Goal: Task Accomplishment & Management: Complete application form

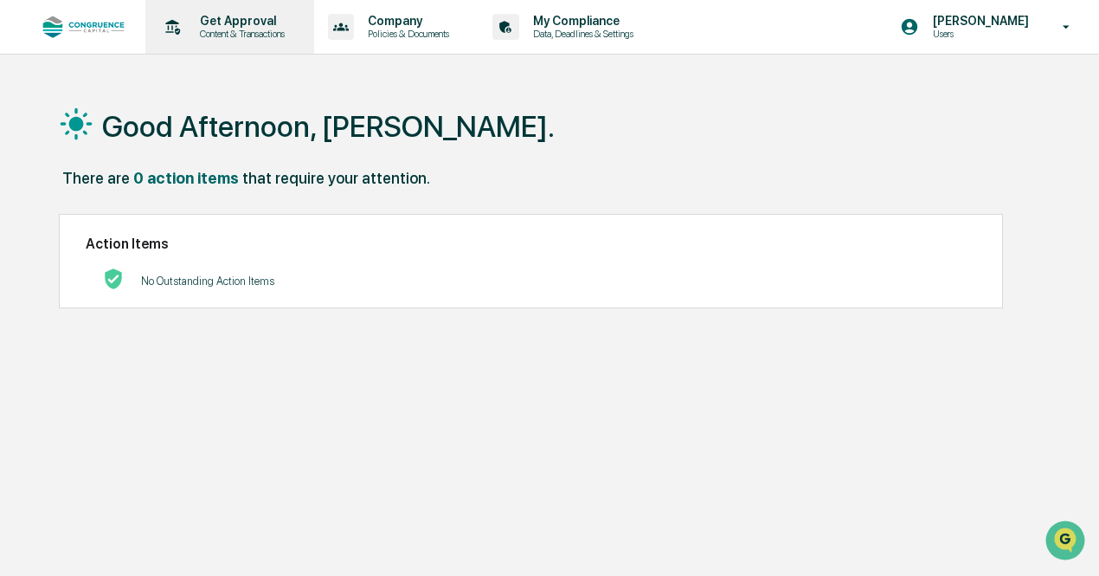
click at [236, 20] on p "Get Approval" at bounding box center [239, 21] width 107 height 14
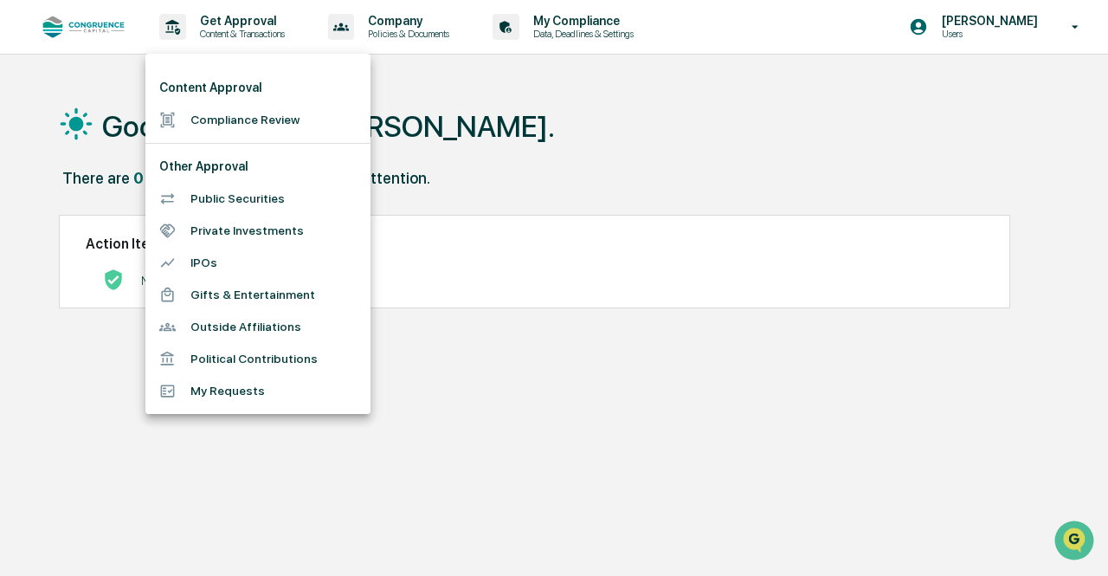
click at [248, 350] on li "Political Contributions" at bounding box center [257, 359] width 225 height 32
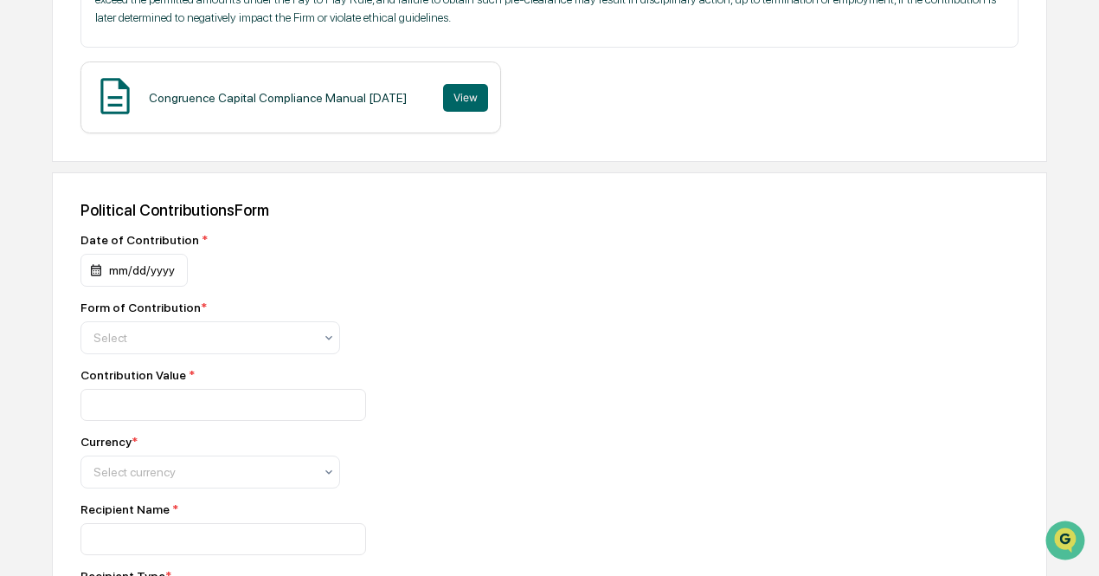
scroll to position [420, 0]
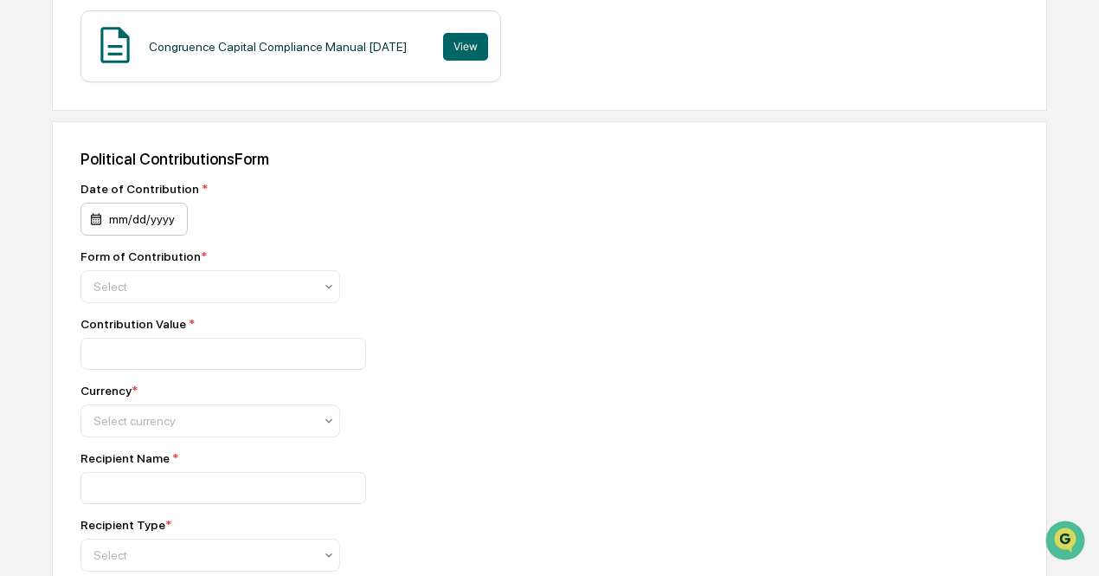
click at [116, 215] on div "mm/dd/yyyy" at bounding box center [133, 219] width 107 height 33
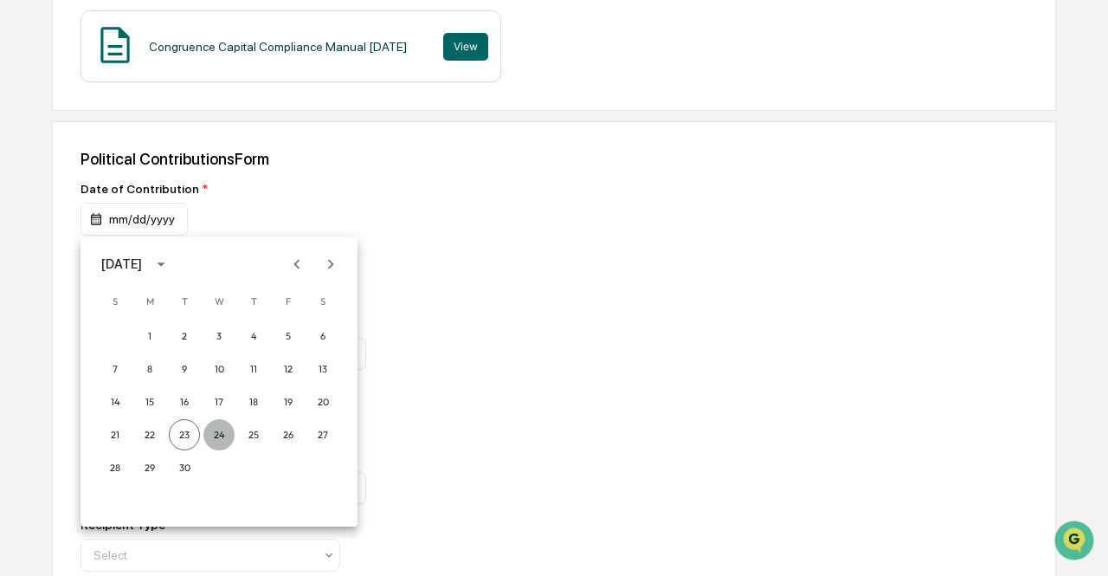
click at [227, 426] on button "24" at bounding box center [218, 434] width 31 height 31
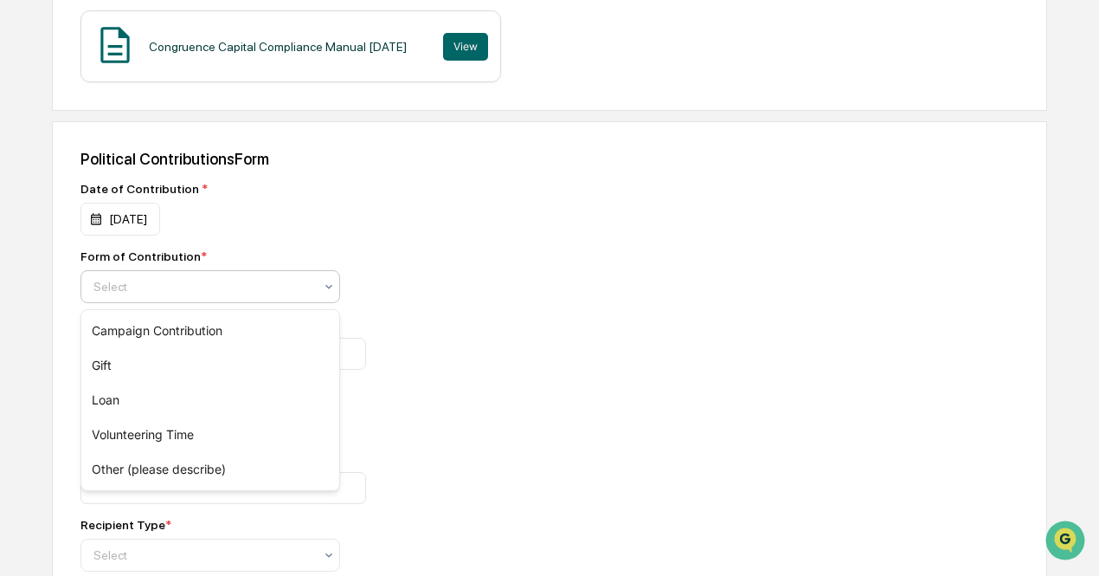
click at [153, 288] on div at bounding box center [203, 286] width 220 height 17
click at [161, 320] on div "Campaign Contribution" at bounding box center [210, 330] width 258 height 35
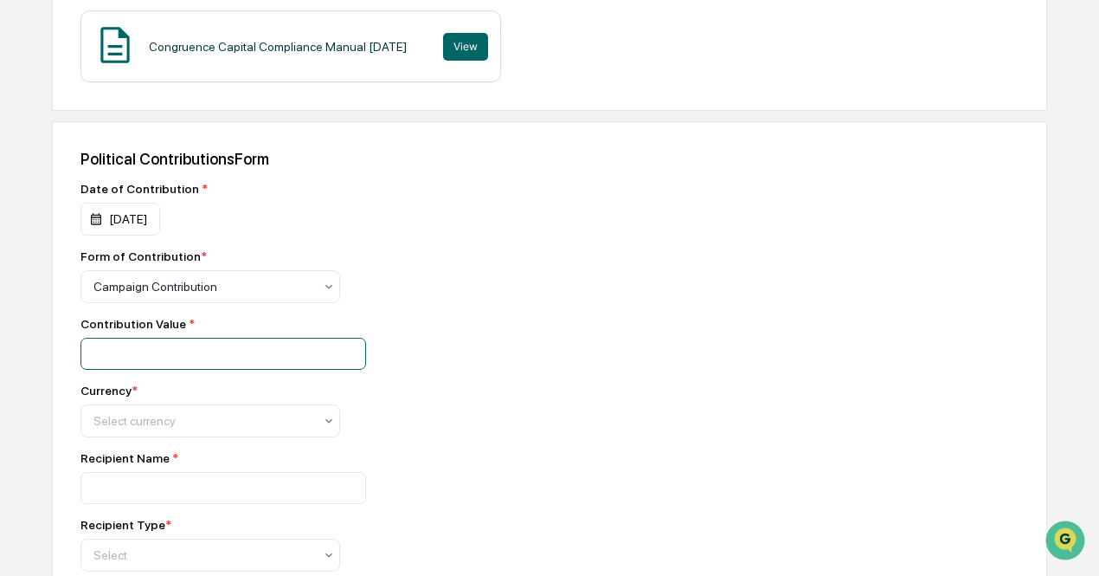
click at [164, 354] on input "number" at bounding box center [223, 354] width 286 height 32
type input "*"
click at [348, 353] on input "*" at bounding box center [223, 354] width 286 height 32
type input "****"
click at [319, 421] on div "Select currency" at bounding box center [203, 421] width 237 height 24
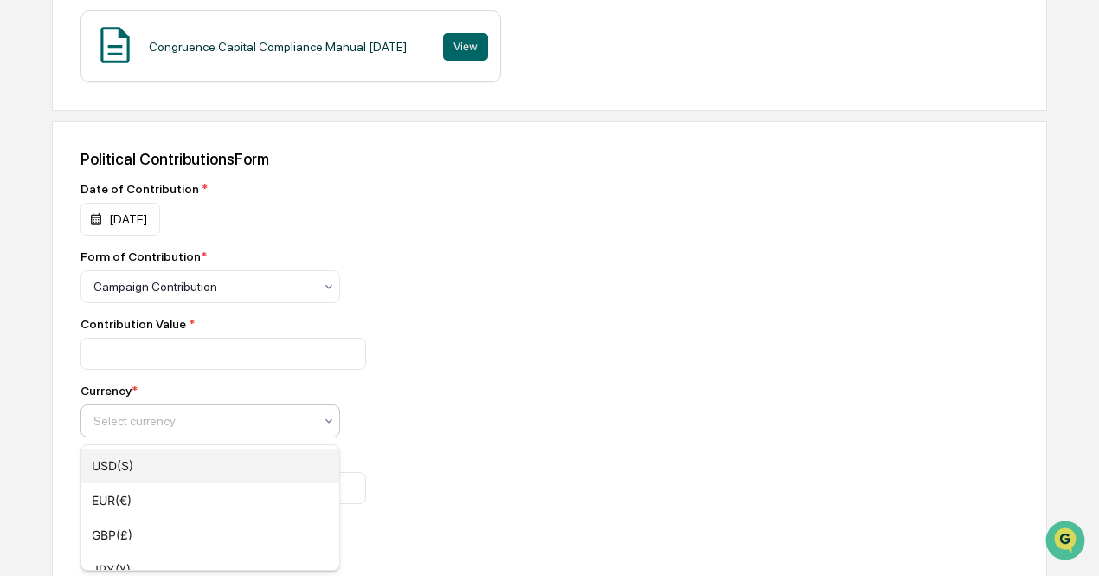
click at [290, 456] on div "USD($)" at bounding box center [210, 465] width 258 height 35
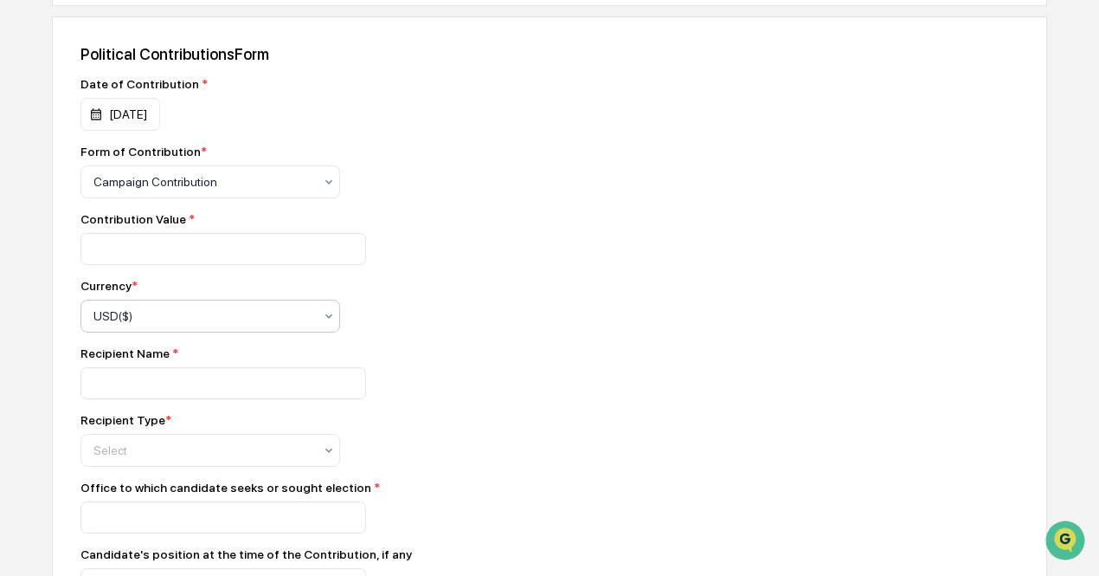
scroll to position [525, 0]
click at [235, 398] on input at bounding box center [223, 382] width 286 height 32
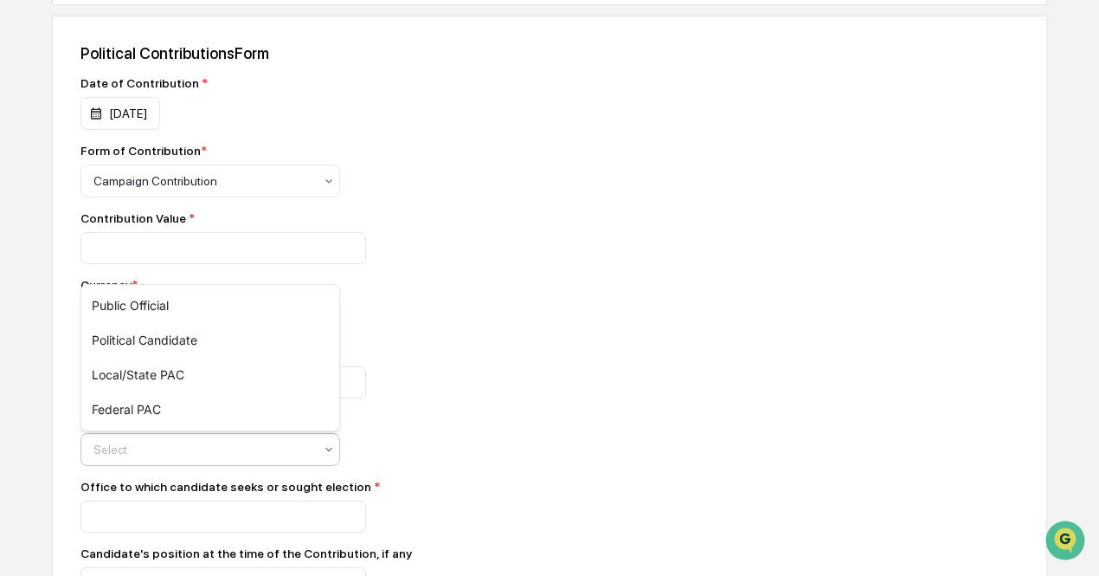
click at [164, 458] on div at bounding box center [203, 449] width 220 height 17
click at [204, 299] on div "Public Official" at bounding box center [210, 305] width 258 height 35
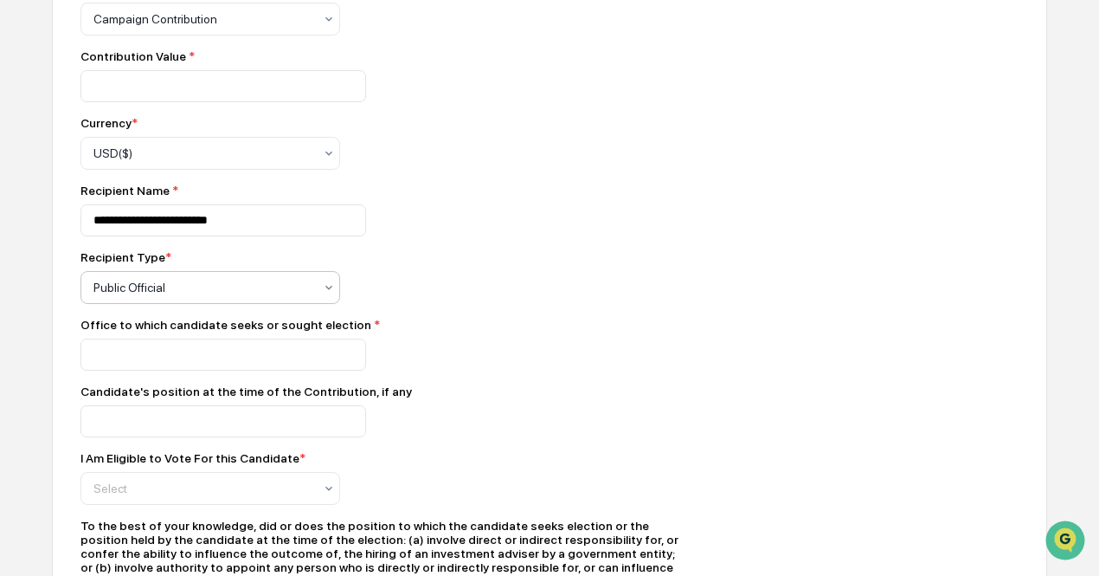
scroll to position [686, 0]
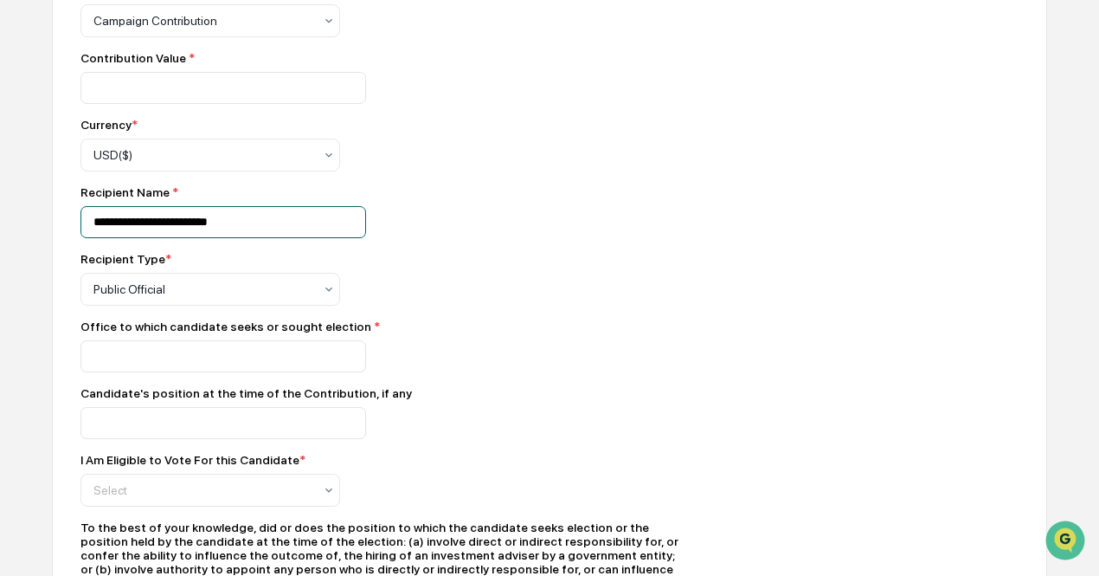
click at [132, 226] on input "**********" at bounding box center [223, 222] width 286 height 32
click at [128, 223] on input "**********" at bounding box center [223, 222] width 286 height 32
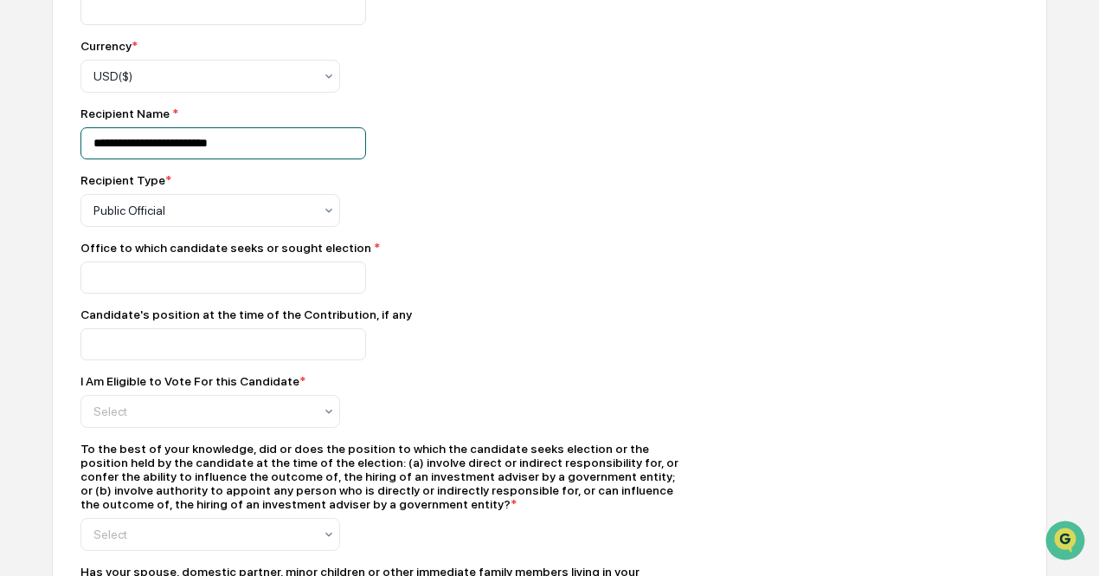
scroll to position [765, 0]
type input "**********"
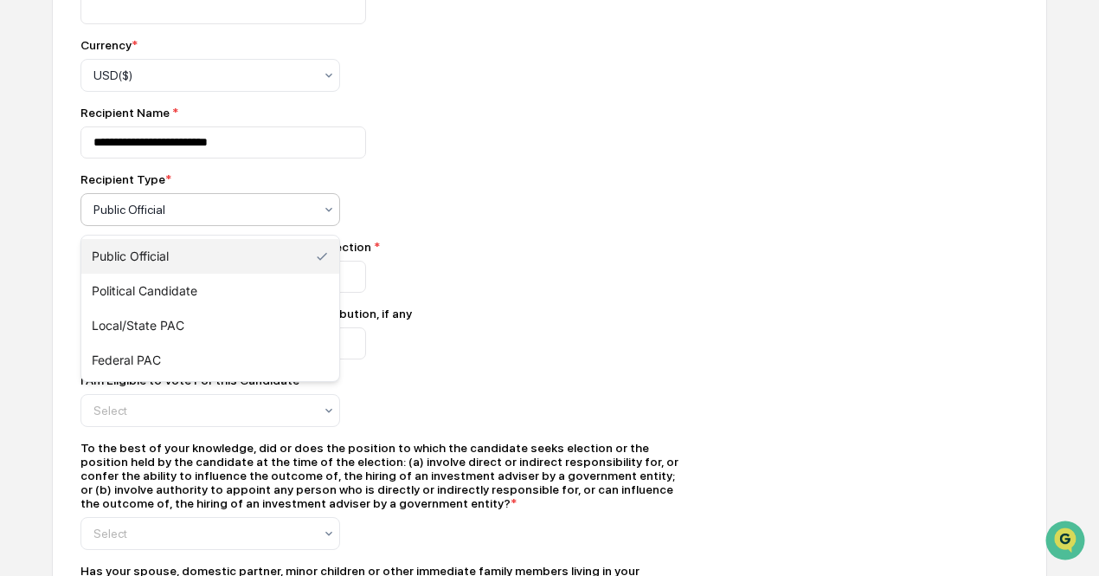
click at [331, 212] on icon at bounding box center [328, 210] width 7 height 4
click at [254, 347] on div "Federal PAC" at bounding box center [210, 360] width 258 height 35
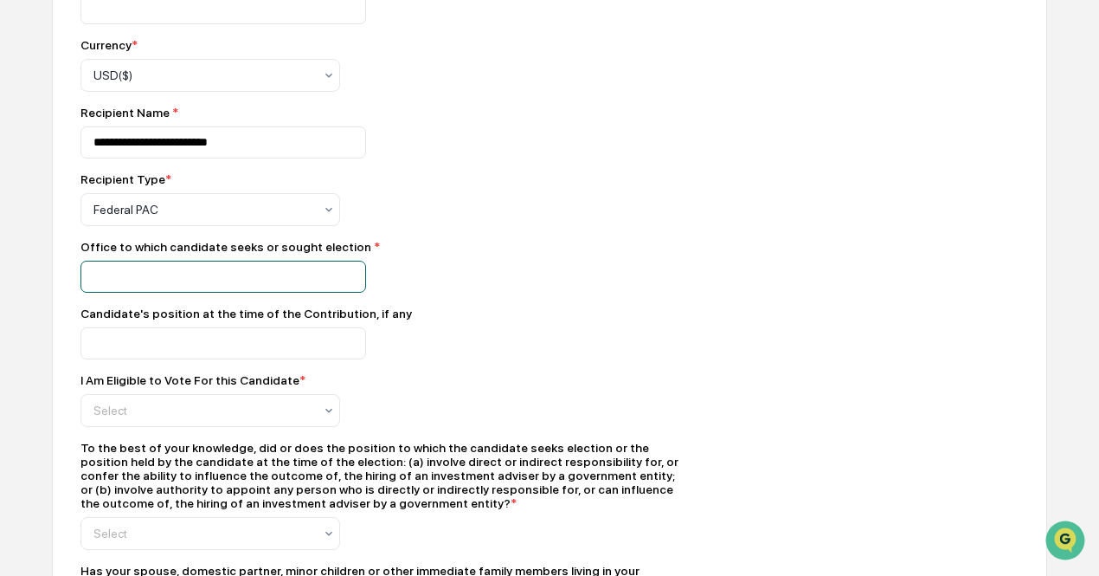
click at [246, 285] on input at bounding box center [223, 277] width 286 height 32
type input "********"
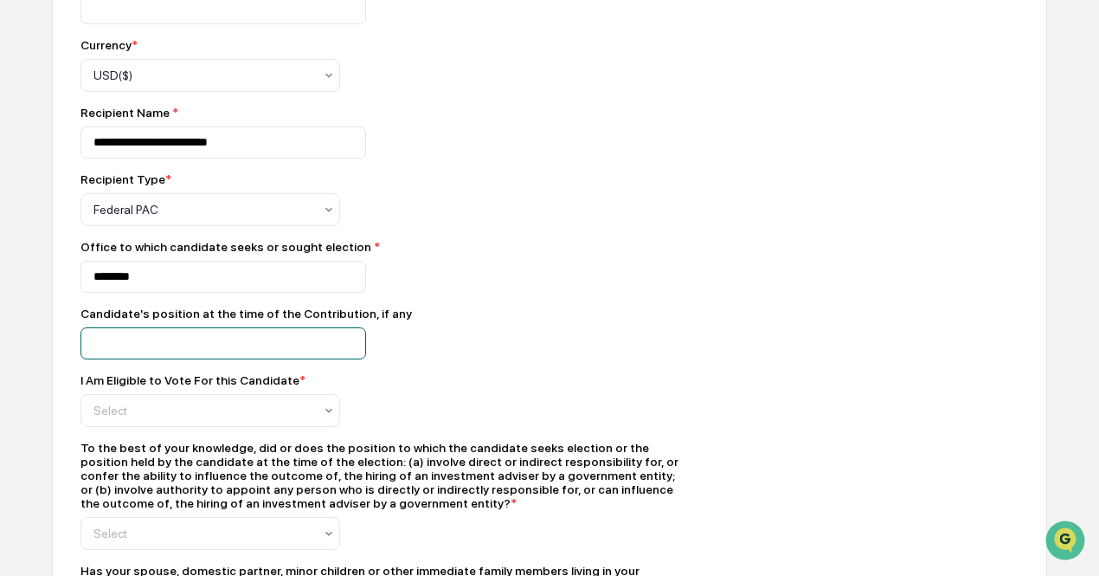
click at [250, 340] on input at bounding box center [223, 343] width 286 height 32
type input "********"
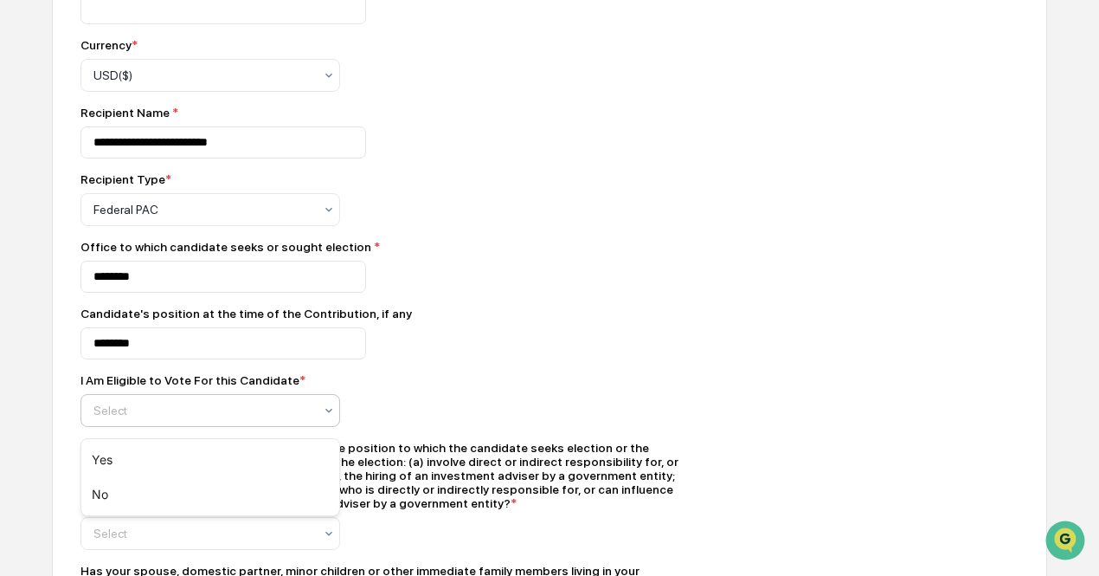
click at [322, 416] on icon at bounding box center [329, 410] width 14 height 14
click at [283, 454] on div "Yes" at bounding box center [210, 459] width 258 height 35
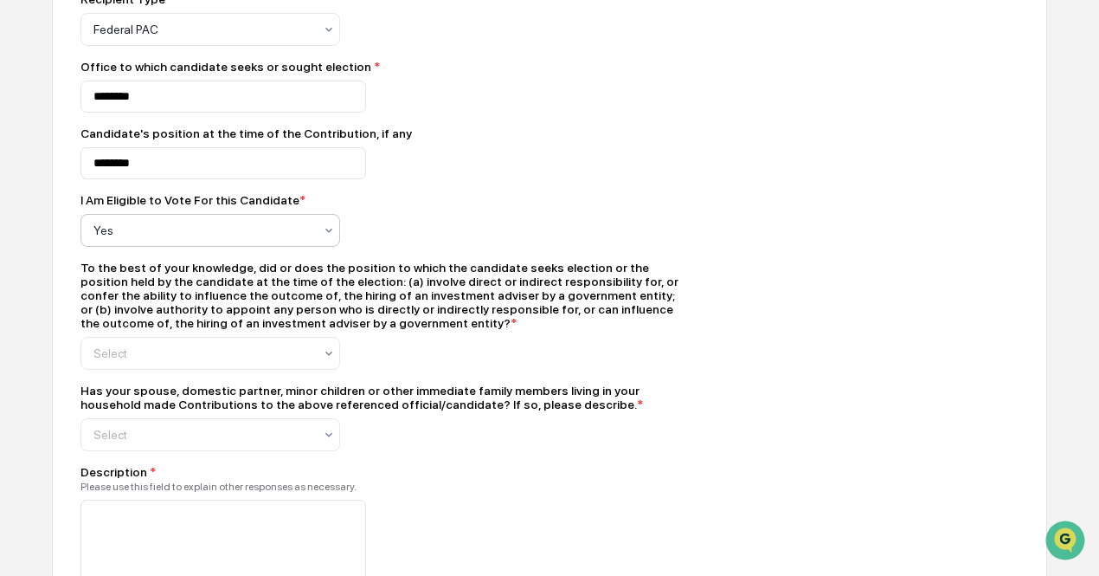
scroll to position [948, 0]
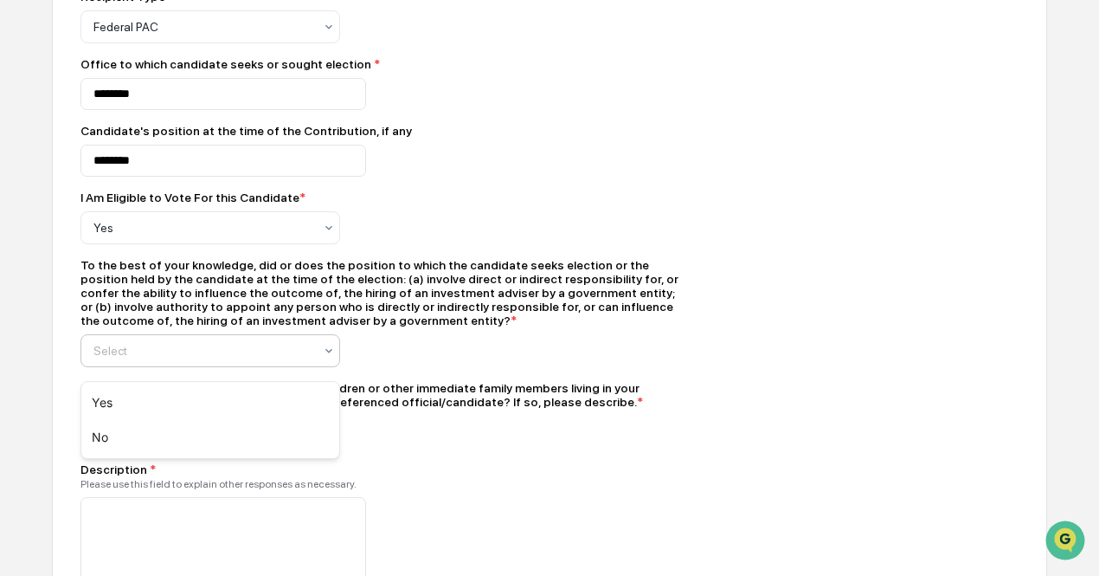
click at [322, 357] on icon at bounding box center [329, 351] width 14 height 14
click at [232, 431] on div "No" at bounding box center [210, 437] width 258 height 35
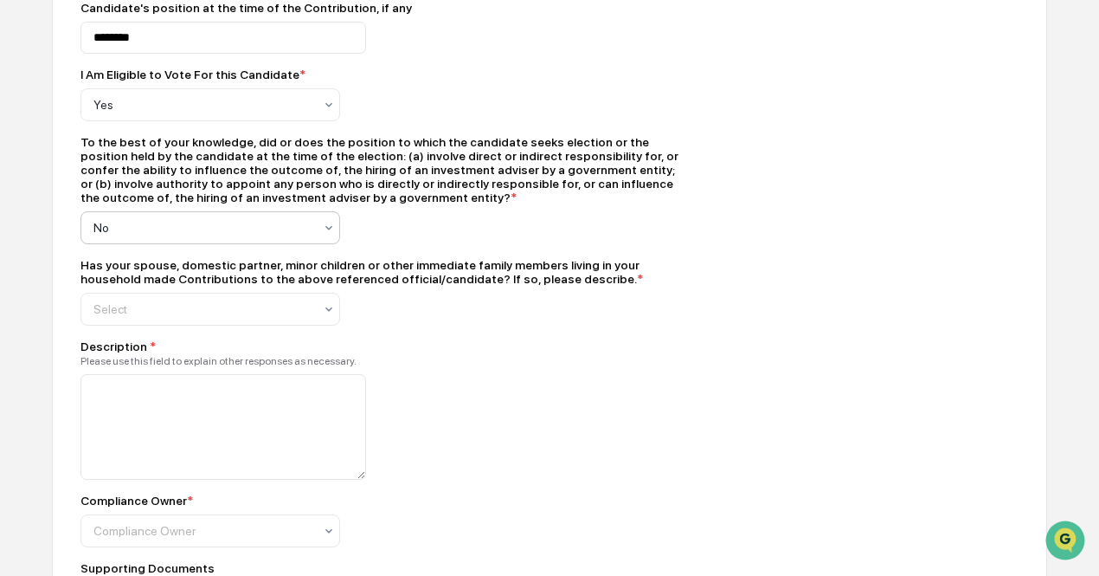
scroll to position [1072, 0]
click at [325, 314] on icon at bounding box center [329, 307] width 14 height 14
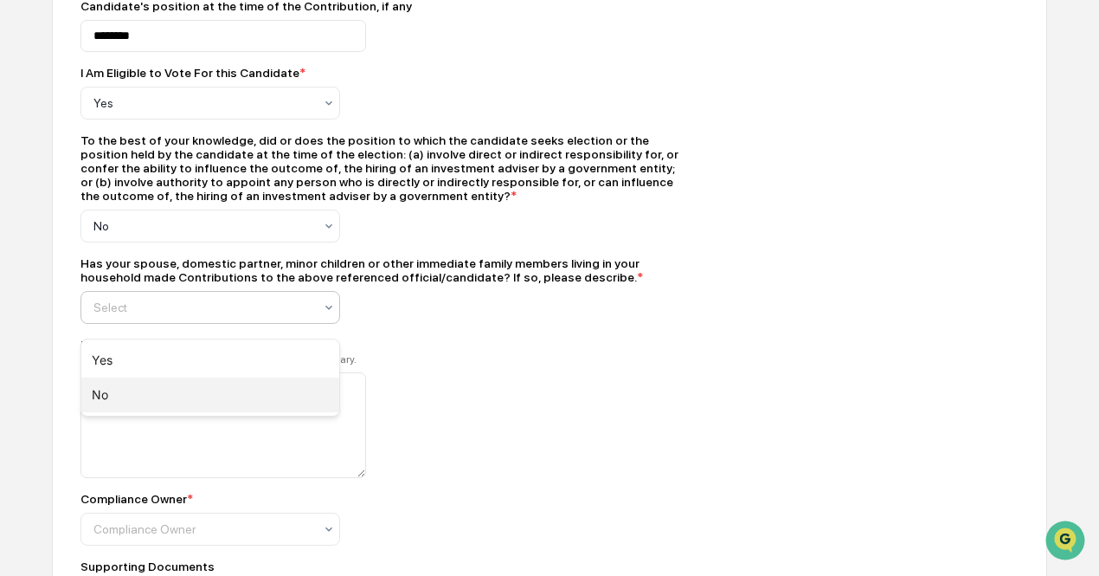
click at [272, 401] on div "No" at bounding box center [210, 394] width 258 height 35
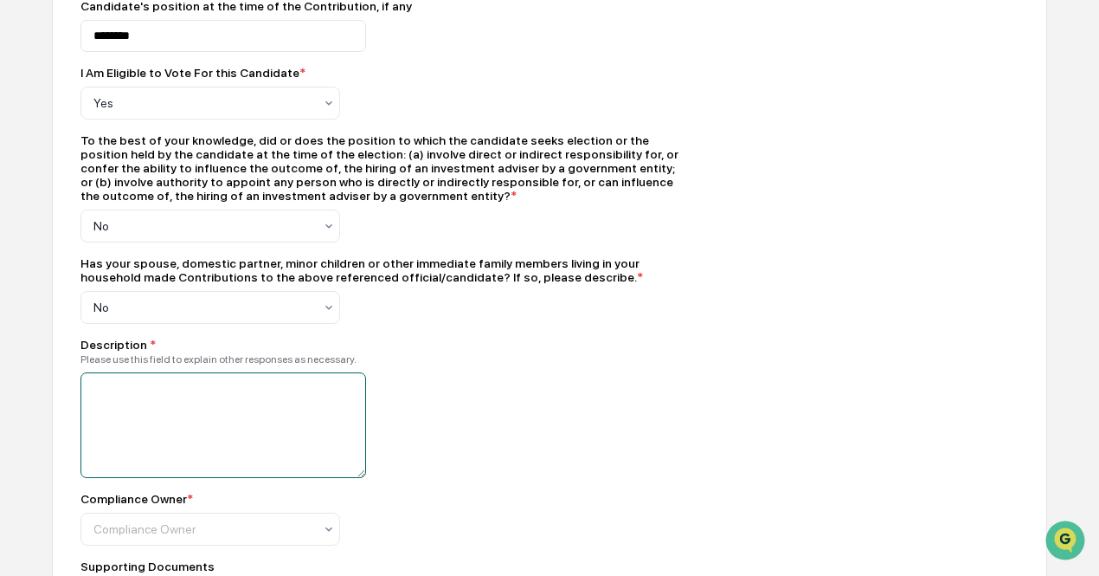
click at [281, 407] on textarea at bounding box center [223, 425] width 286 height 106
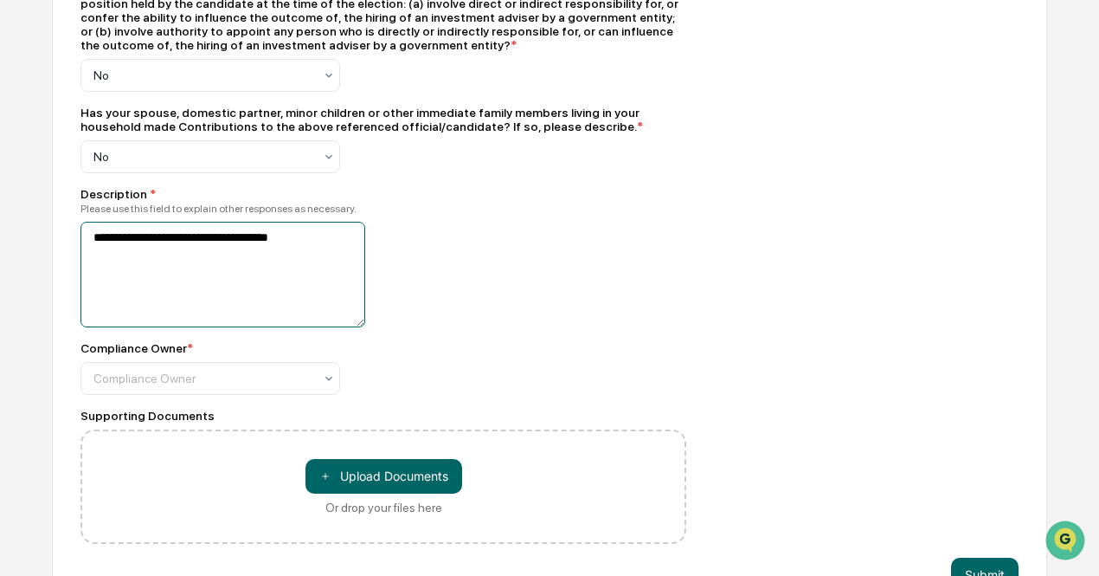
scroll to position [1226, 0]
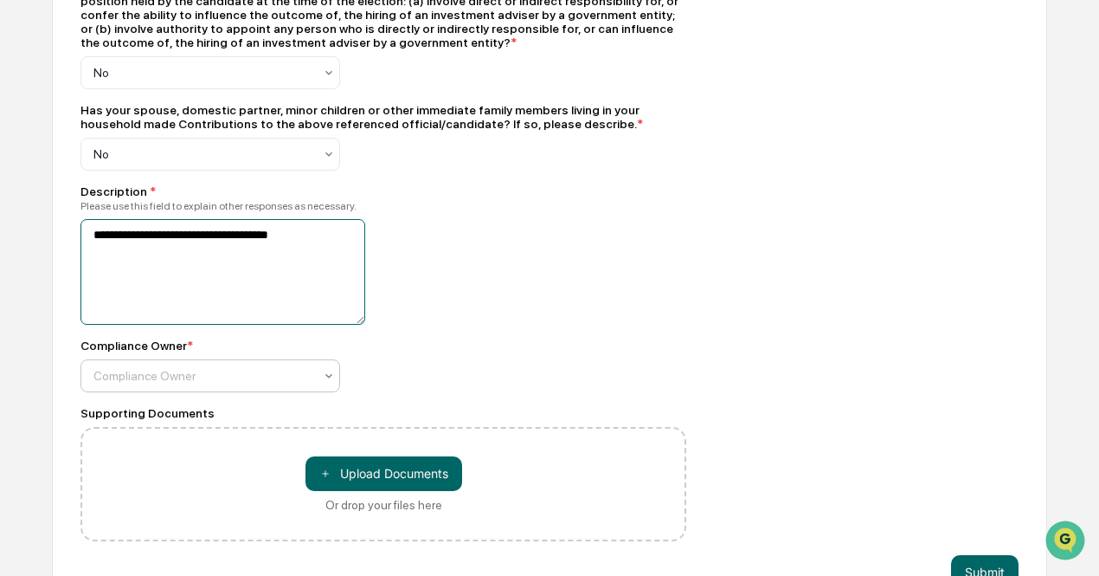
type textarea "**********"
click at [322, 383] on icon at bounding box center [329, 376] width 14 height 14
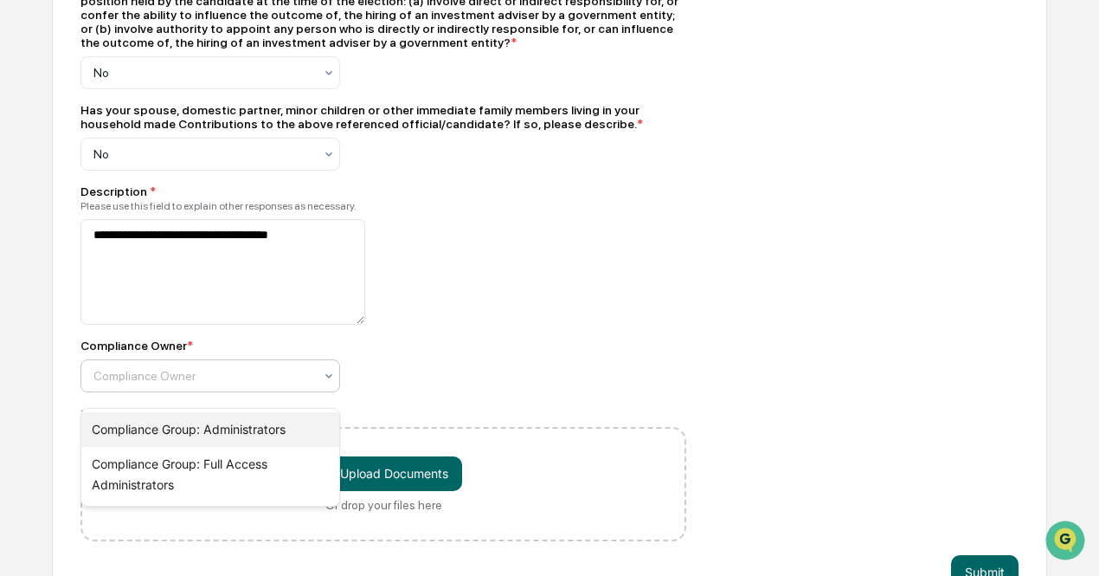
click at [289, 428] on div "Compliance Group: Administrators" at bounding box center [210, 429] width 258 height 35
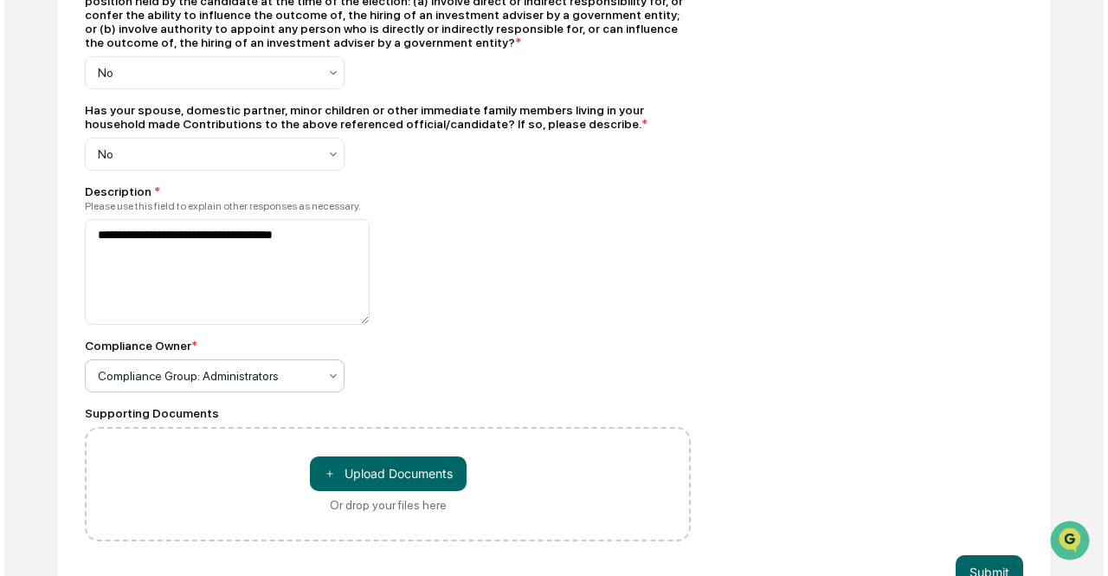
scroll to position [1281, 0]
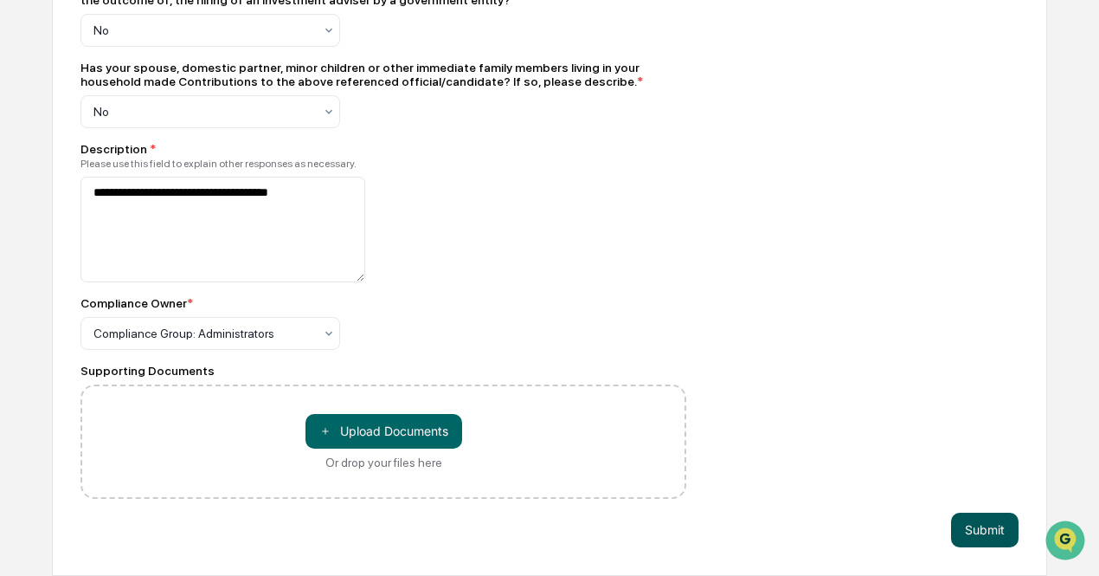
click at [978, 533] on button "Submit" at bounding box center [985, 529] width 68 height 35
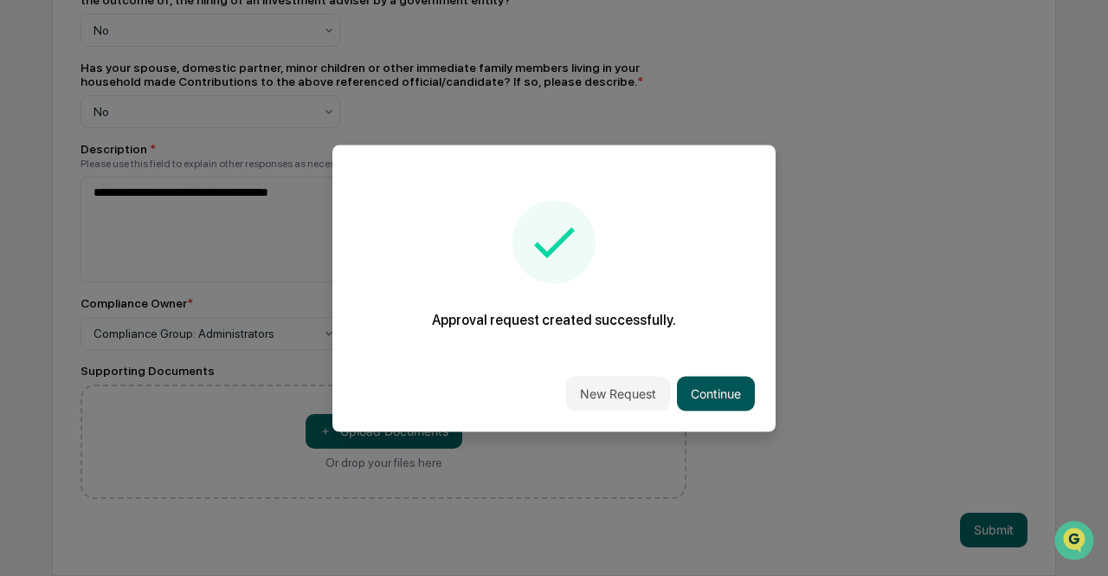
click at [731, 392] on button "Continue" at bounding box center [716, 393] width 78 height 35
